Goal: Find specific page/section: Find specific page/section

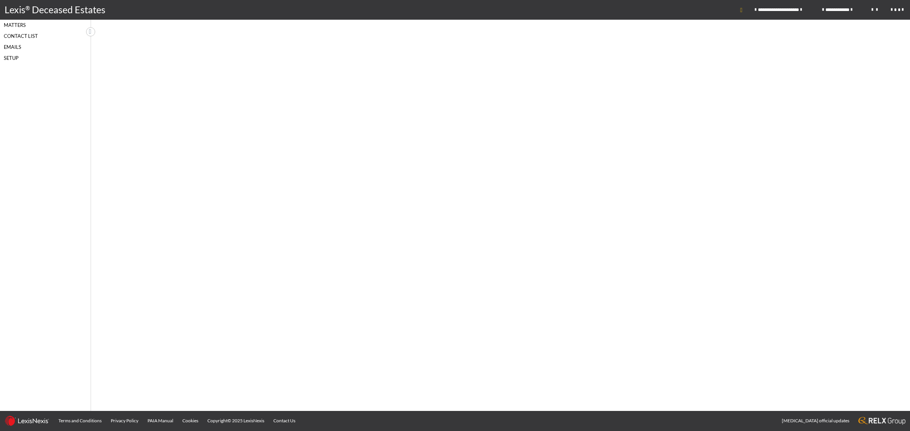
click at [20, 20] on div "Matters" at bounding box center [45, 25] width 91 height 11
click at [21, 23] on div "Matters" at bounding box center [45, 25] width 91 height 11
click at [18, 27] on div "Matters" at bounding box center [45, 25] width 91 height 11
click at [14, 21] on div "Matters" at bounding box center [45, 25] width 91 height 11
click at [16, 24] on div "Matters" at bounding box center [45, 25] width 91 height 11
